Goal: Entertainment & Leisure: Browse casually

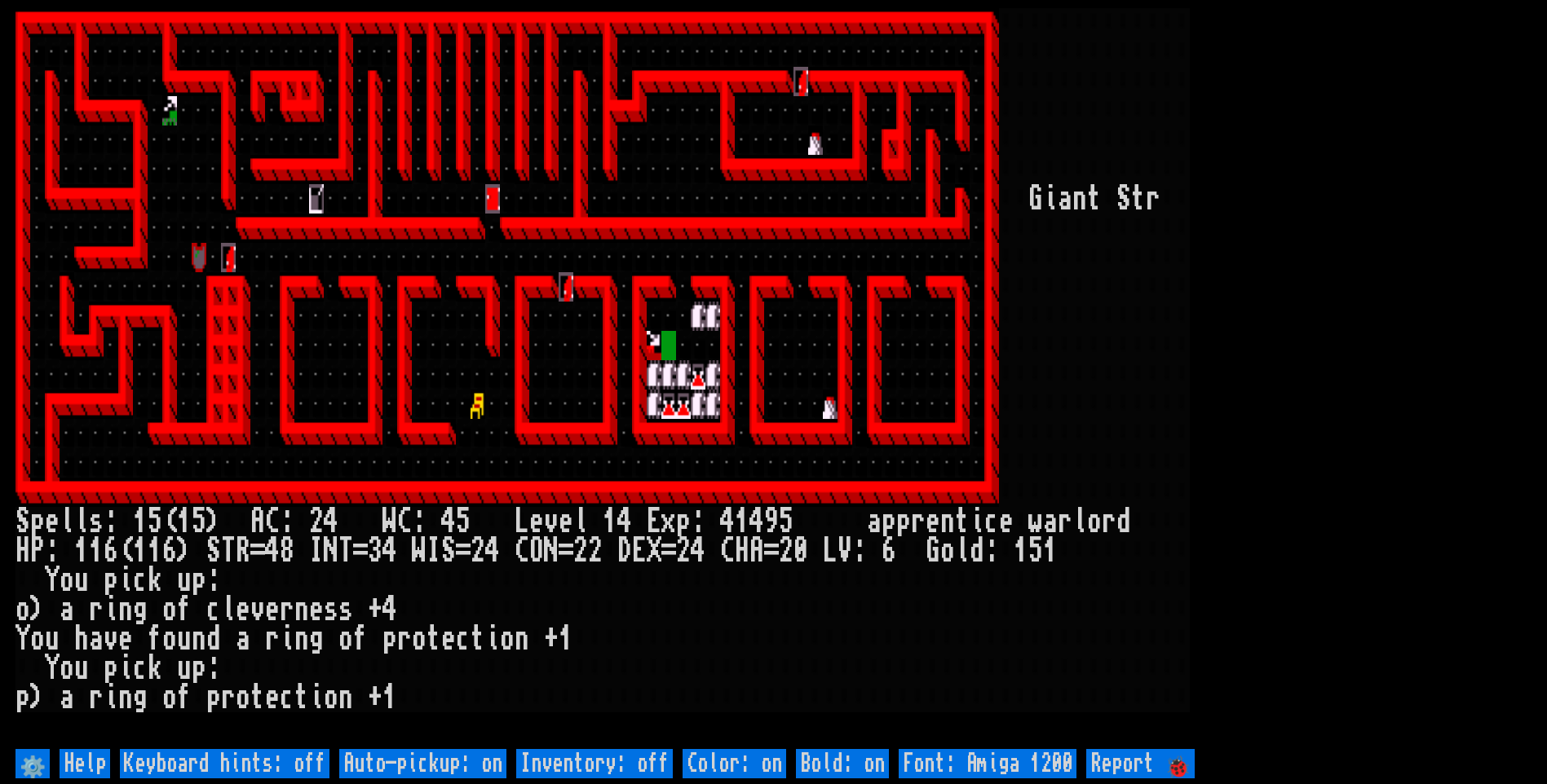
drag, startPoint x: 429, startPoint y: 509, endPoint x: 479, endPoint y: 760, distance: 255.9
click at [479, 760] on off "Auto-pickup: on" at bounding box center [423, 764] width 168 height 29
type off "Auto-pickup: off"
